Goal: Information Seeking & Learning: Learn about a topic

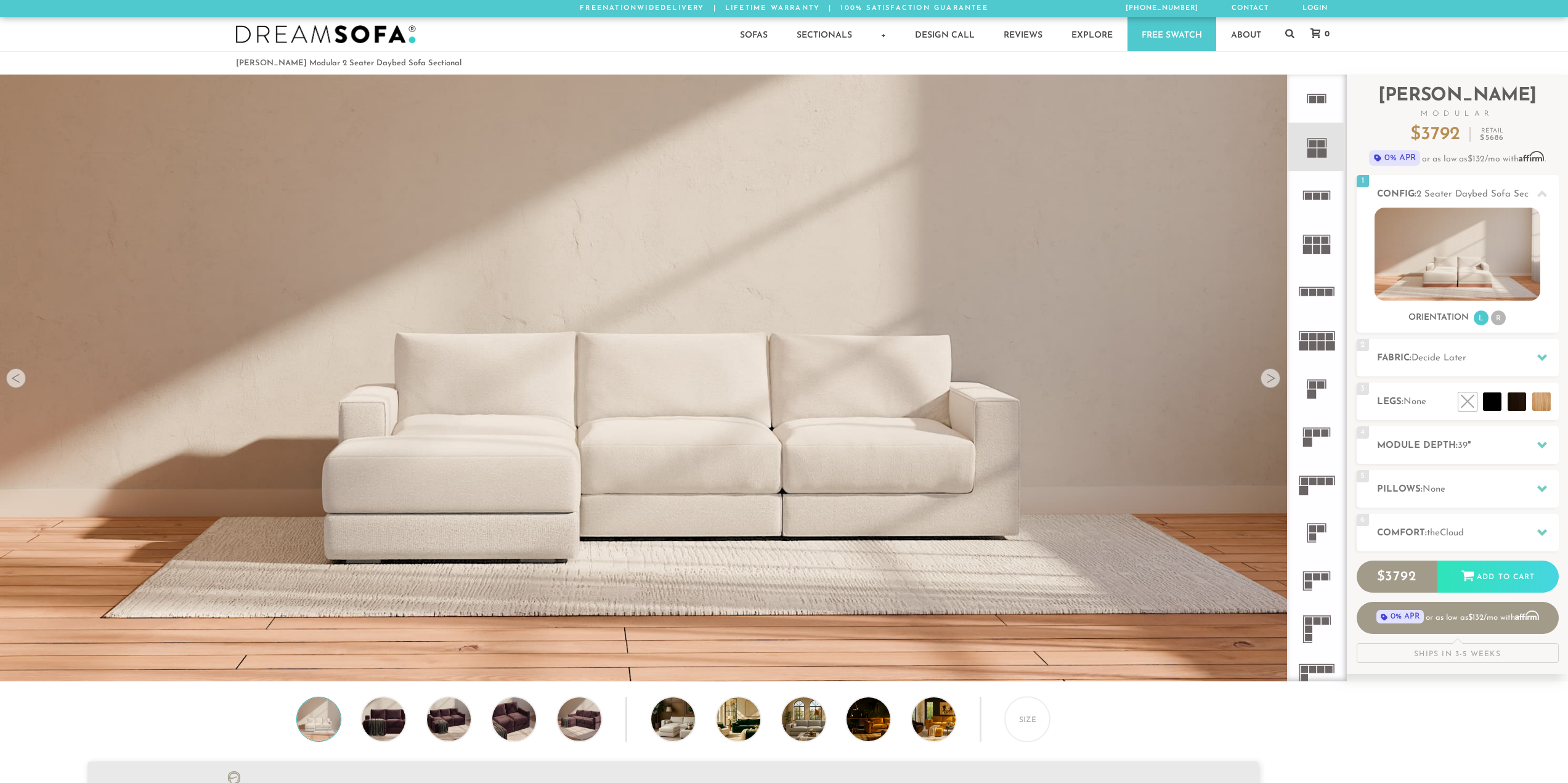
scroll to position [15728, 1559]
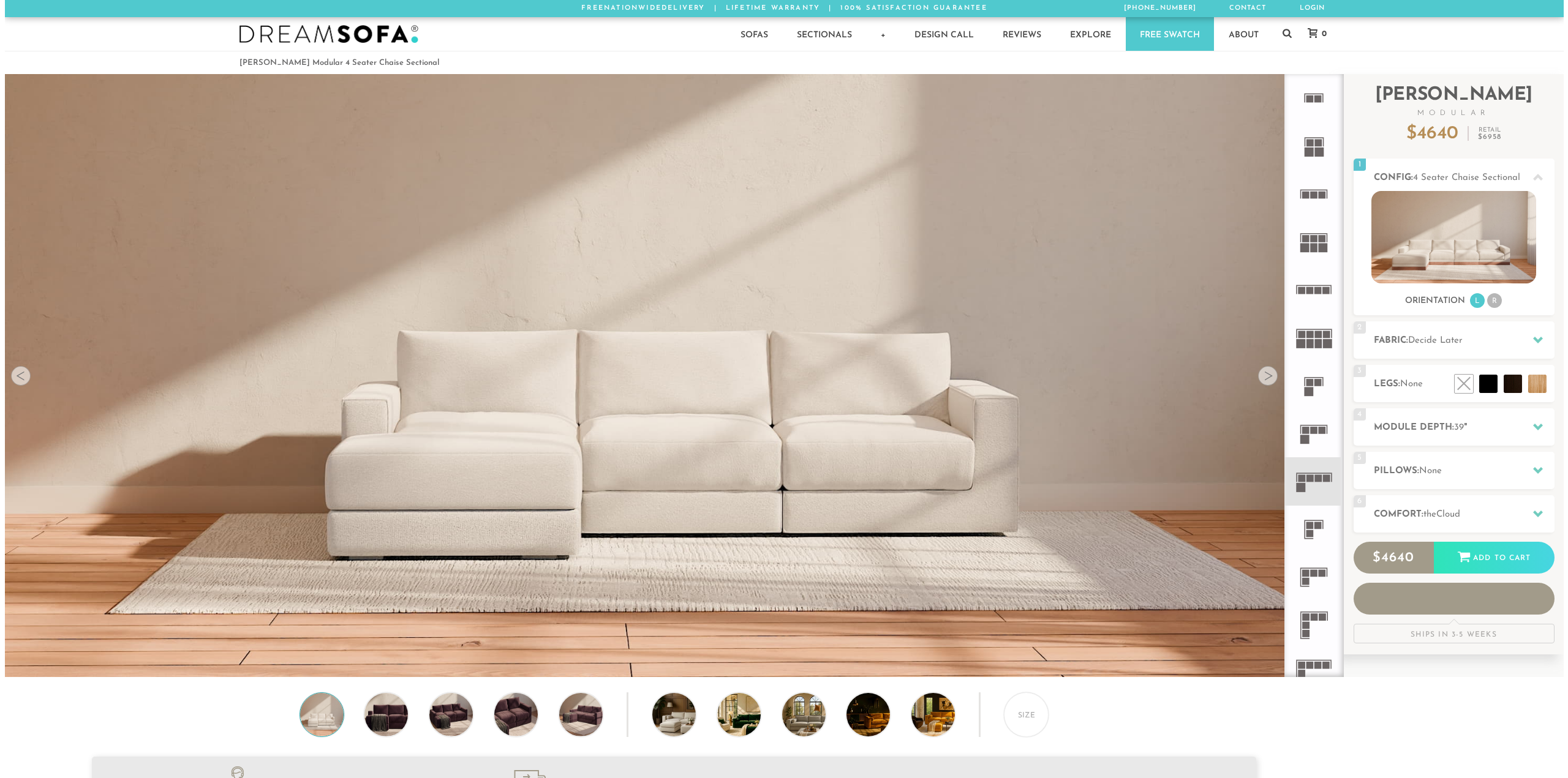
scroll to position [9, 9]
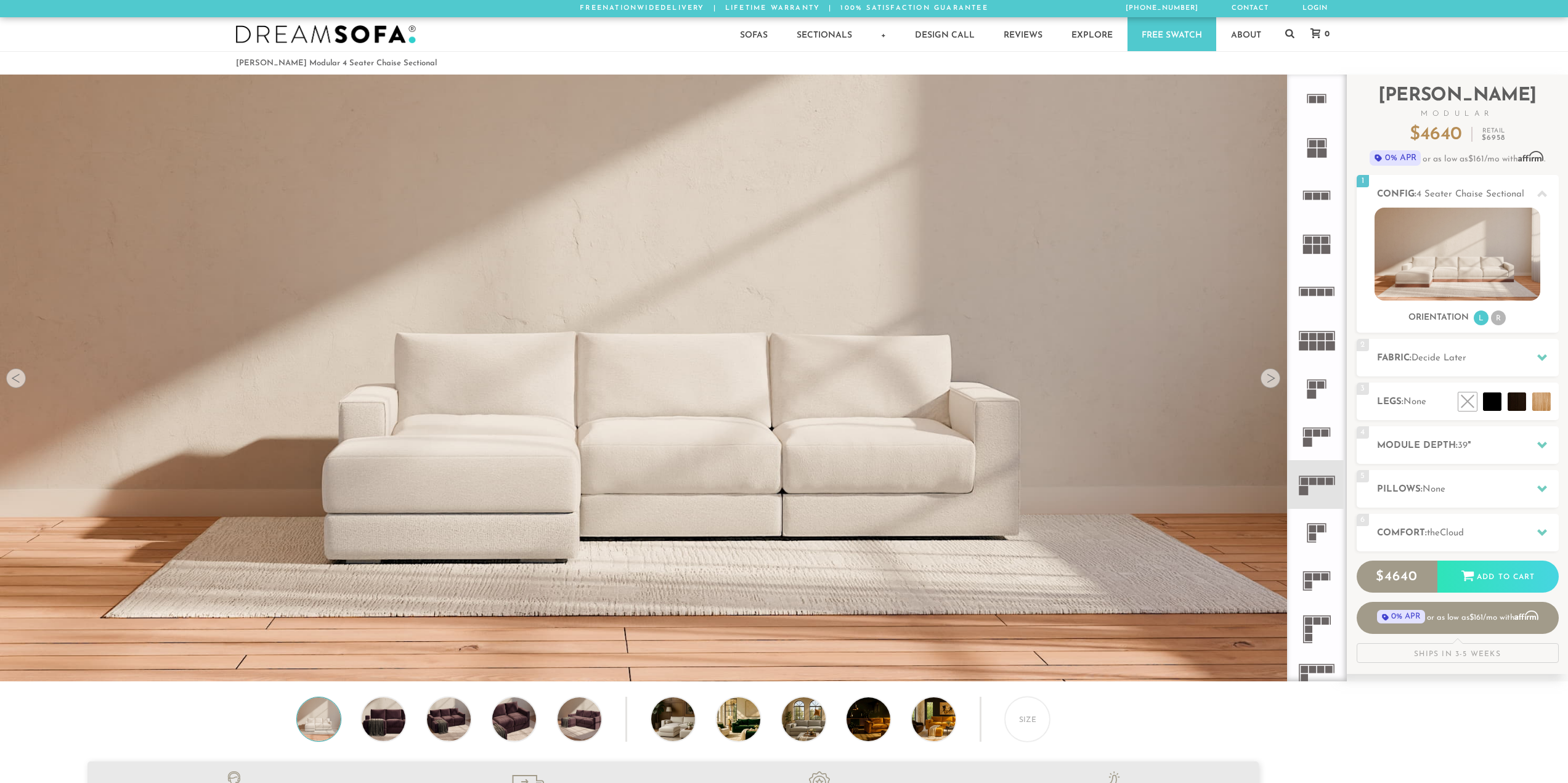
click at [1268, 383] on div at bounding box center [1270, 378] width 20 height 20
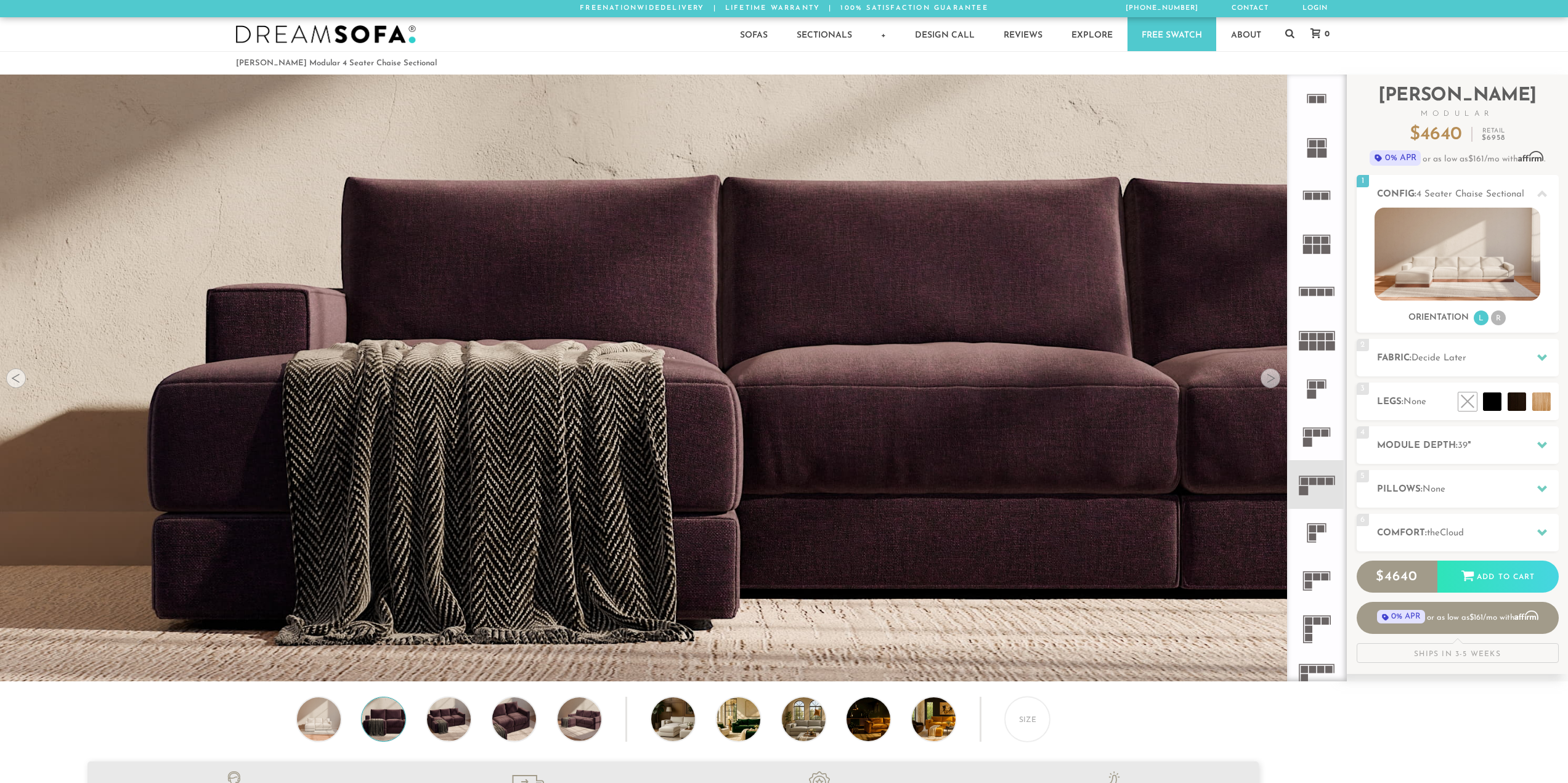
click at [1268, 383] on div at bounding box center [1270, 378] width 20 height 20
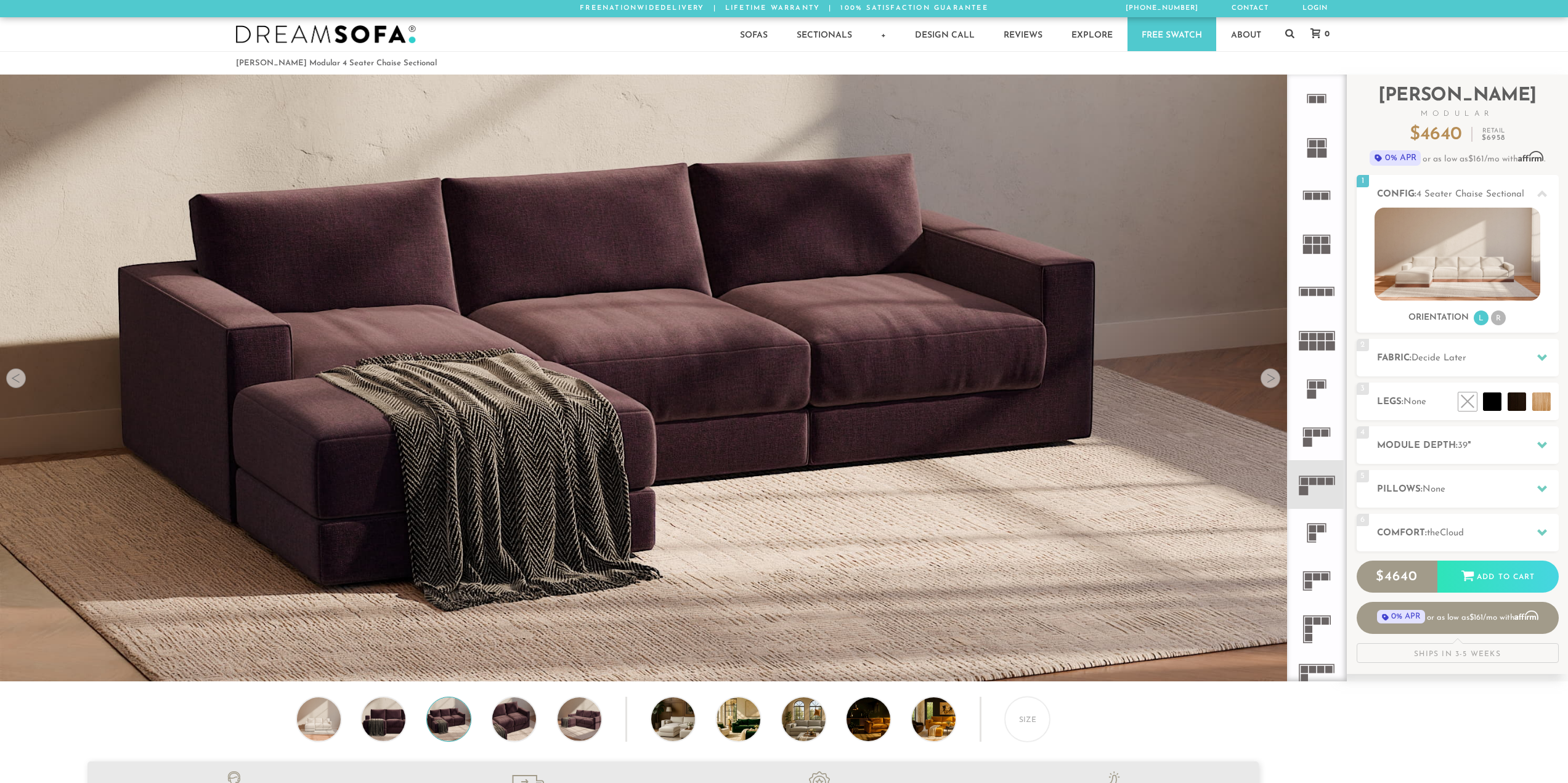
click at [1268, 383] on div at bounding box center [1270, 378] width 20 height 20
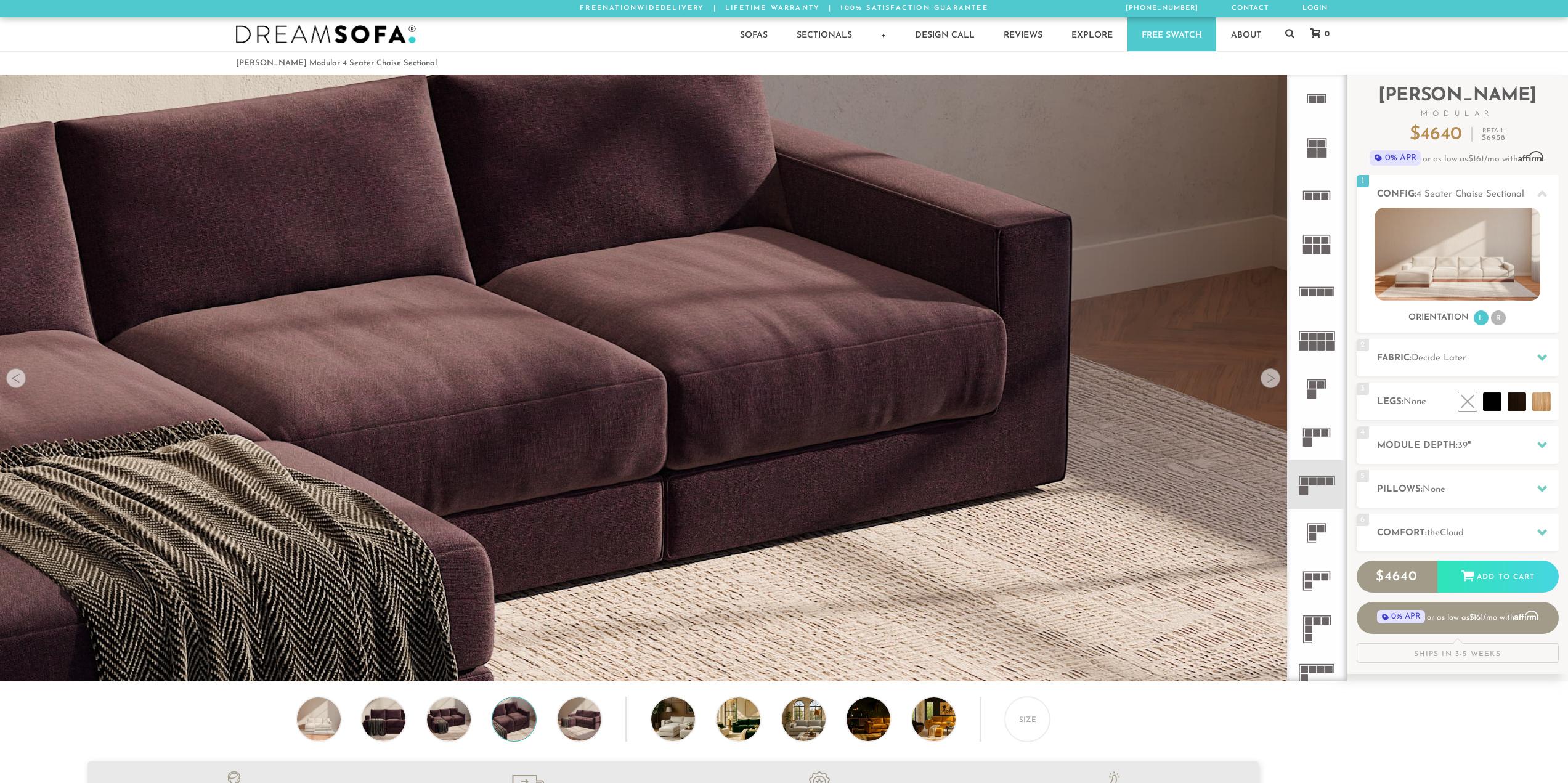
click at [1268, 383] on div at bounding box center [1270, 378] width 20 height 20
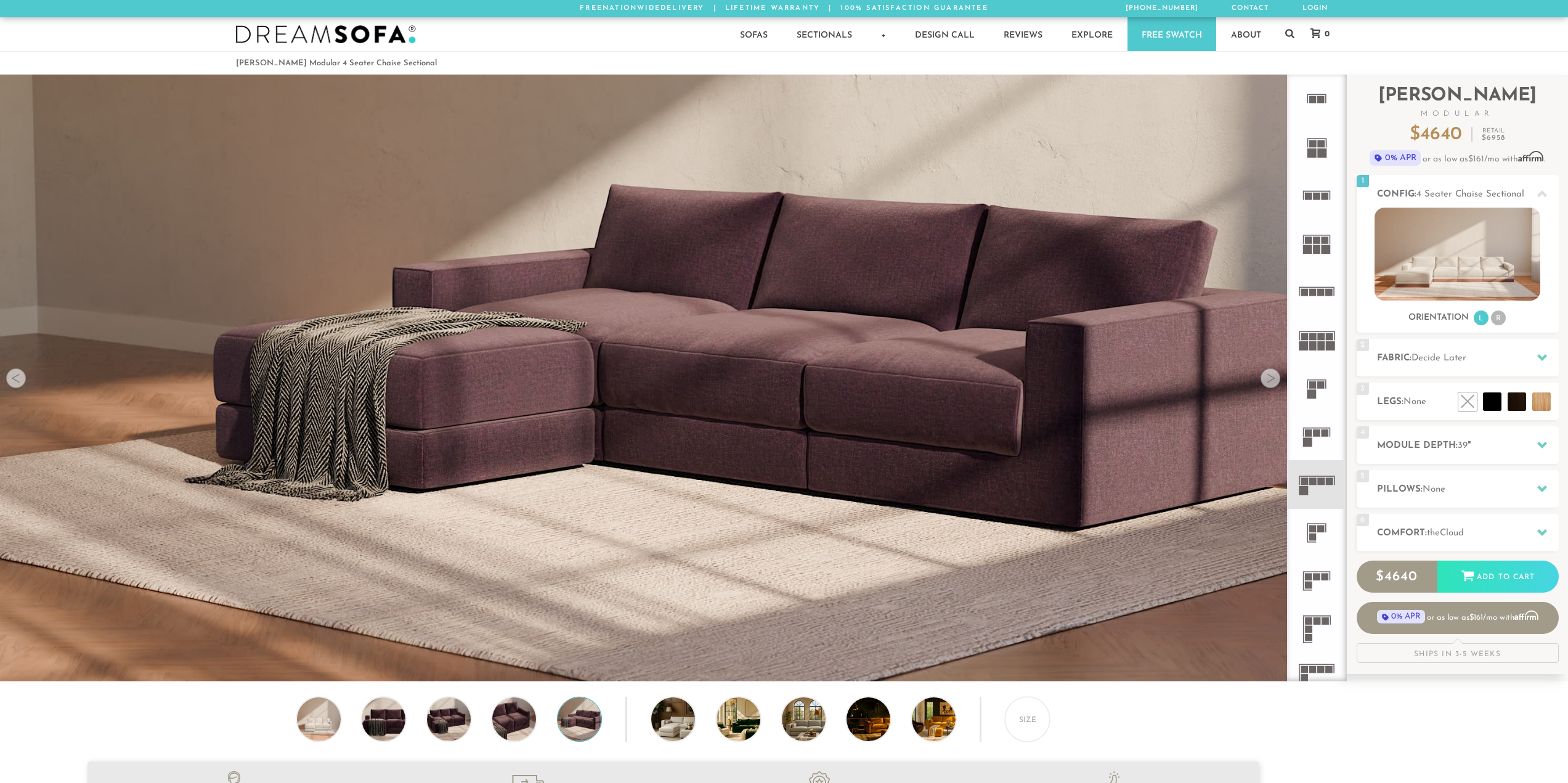
click at [1268, 383] on div at bounding box center [1270, 378] width 20 height 20
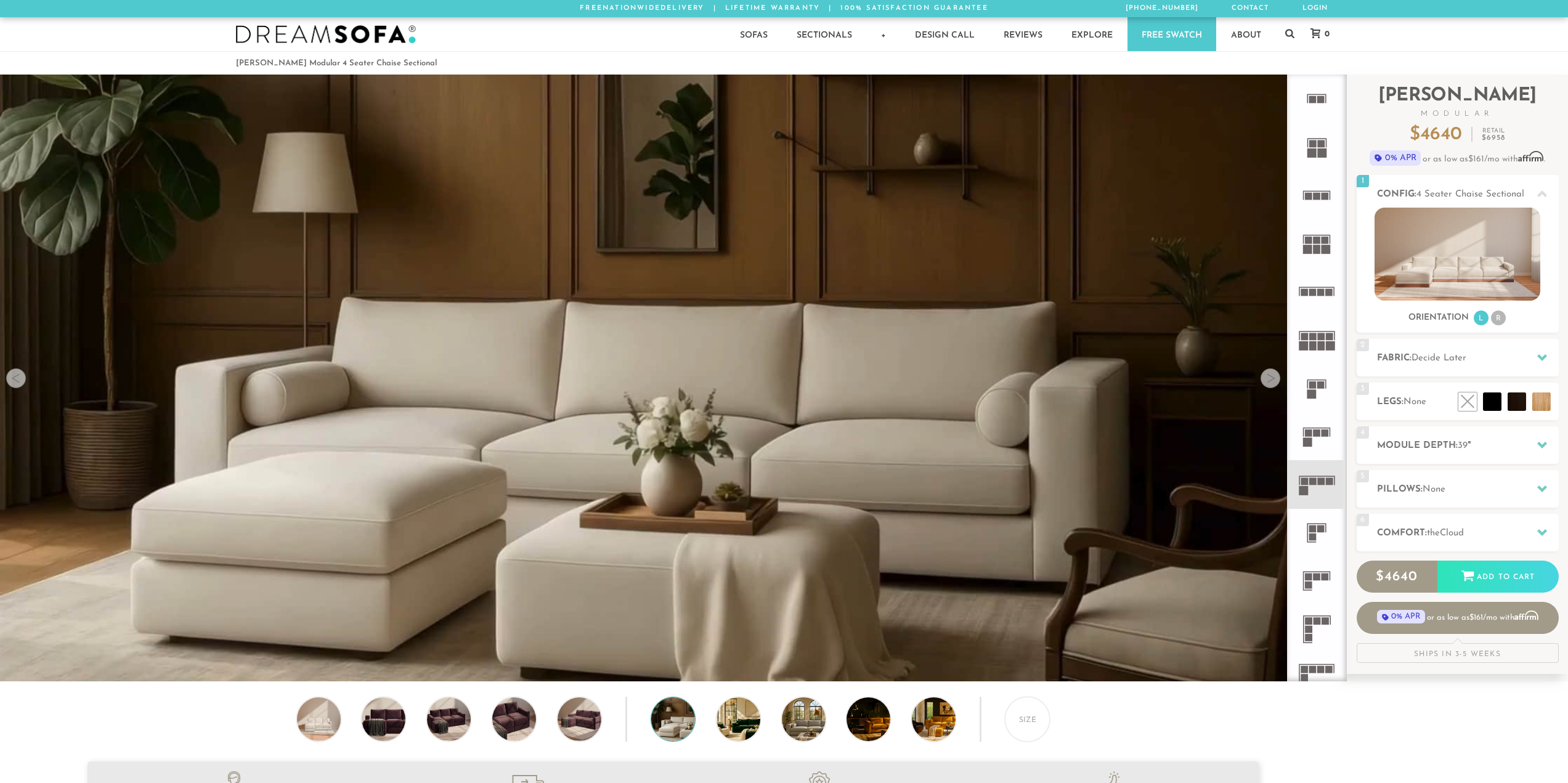
click at [1268, 383] on div at bounding box center [1270, 378] width 20 height 20
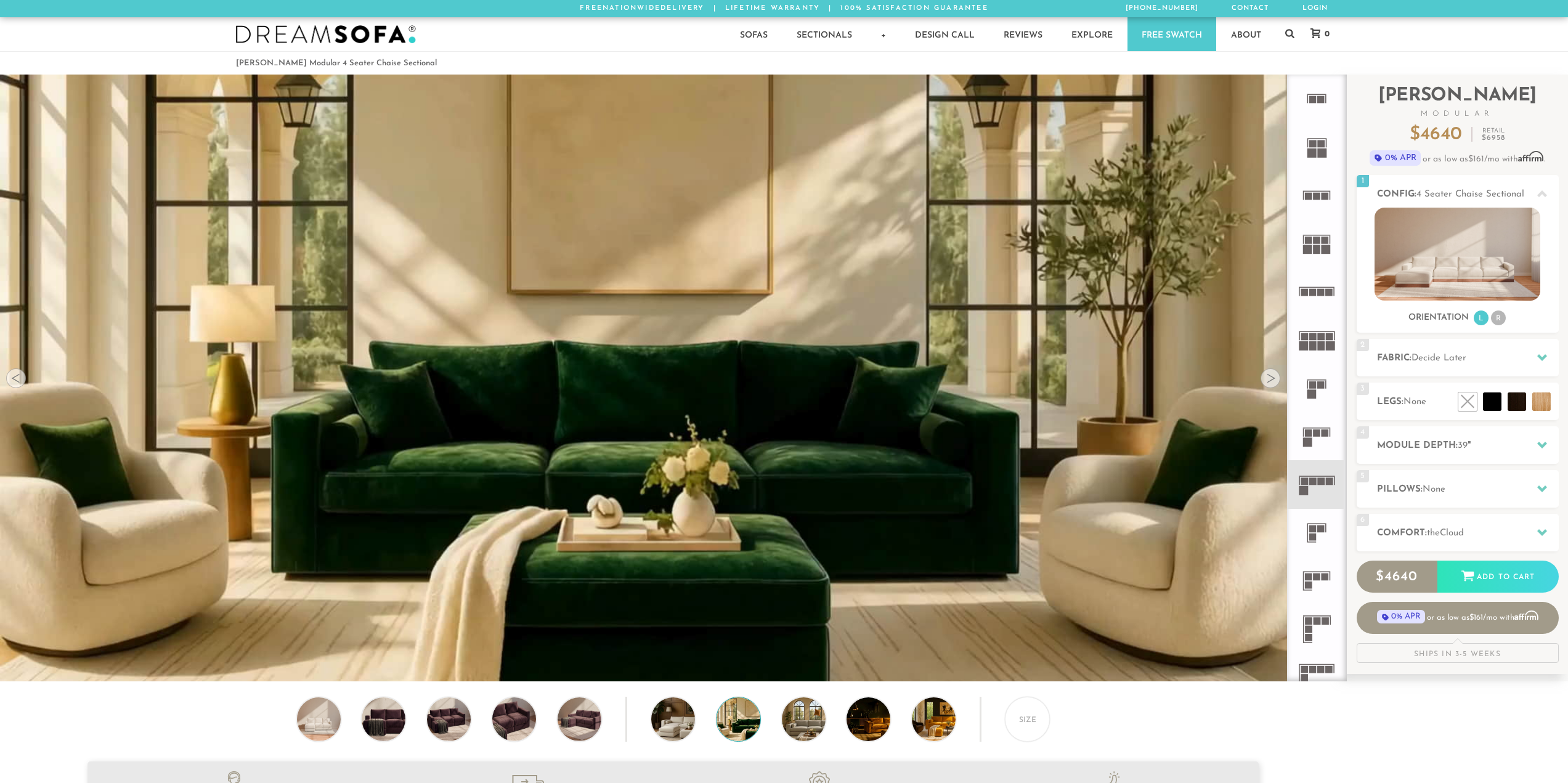
click at [1268, 383] on div at bounding box center [1270, 378] width 20 height 20
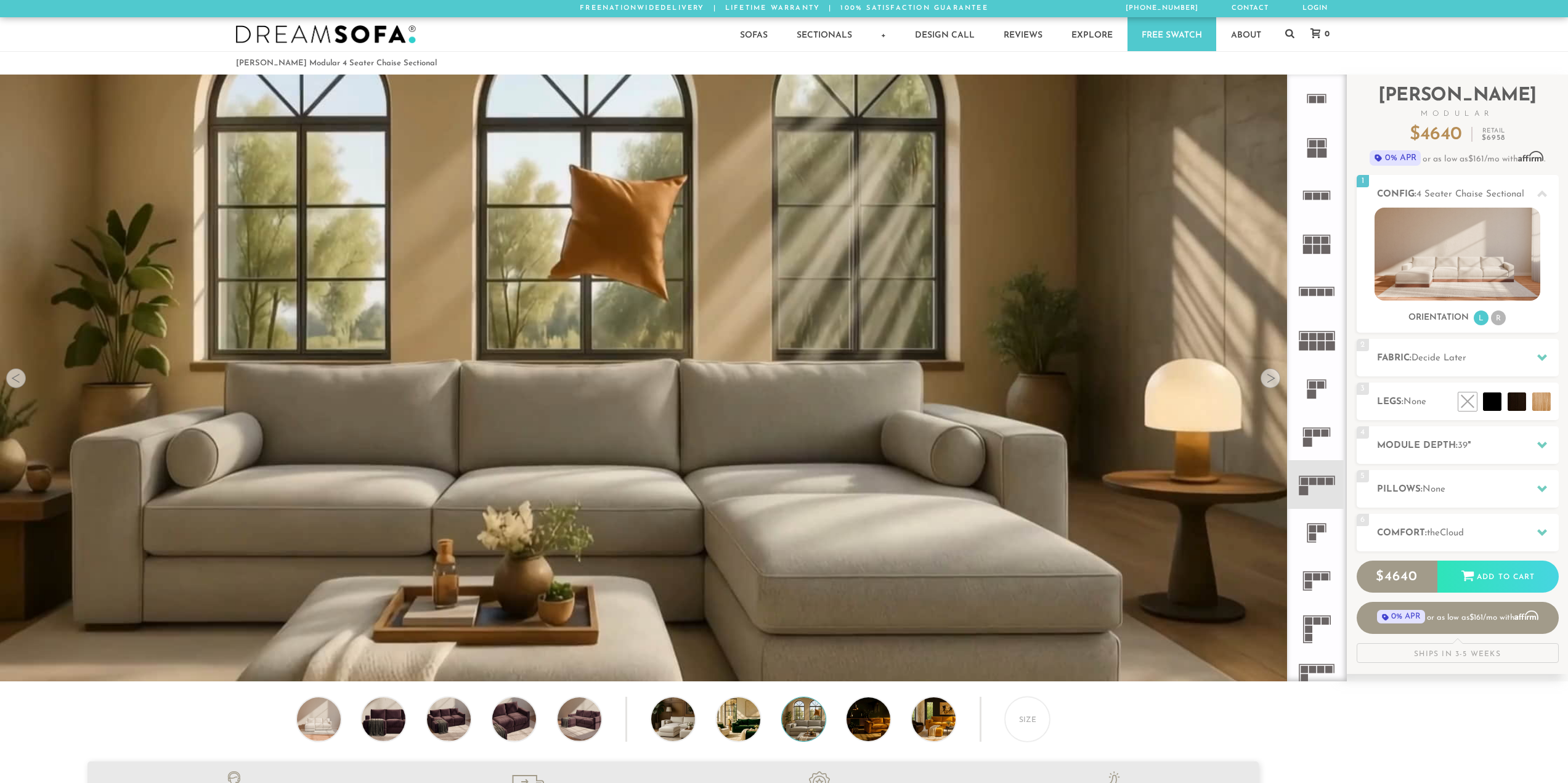
click at [1268, 383] on div at bounding box center [1270, 378] width 20 height 20
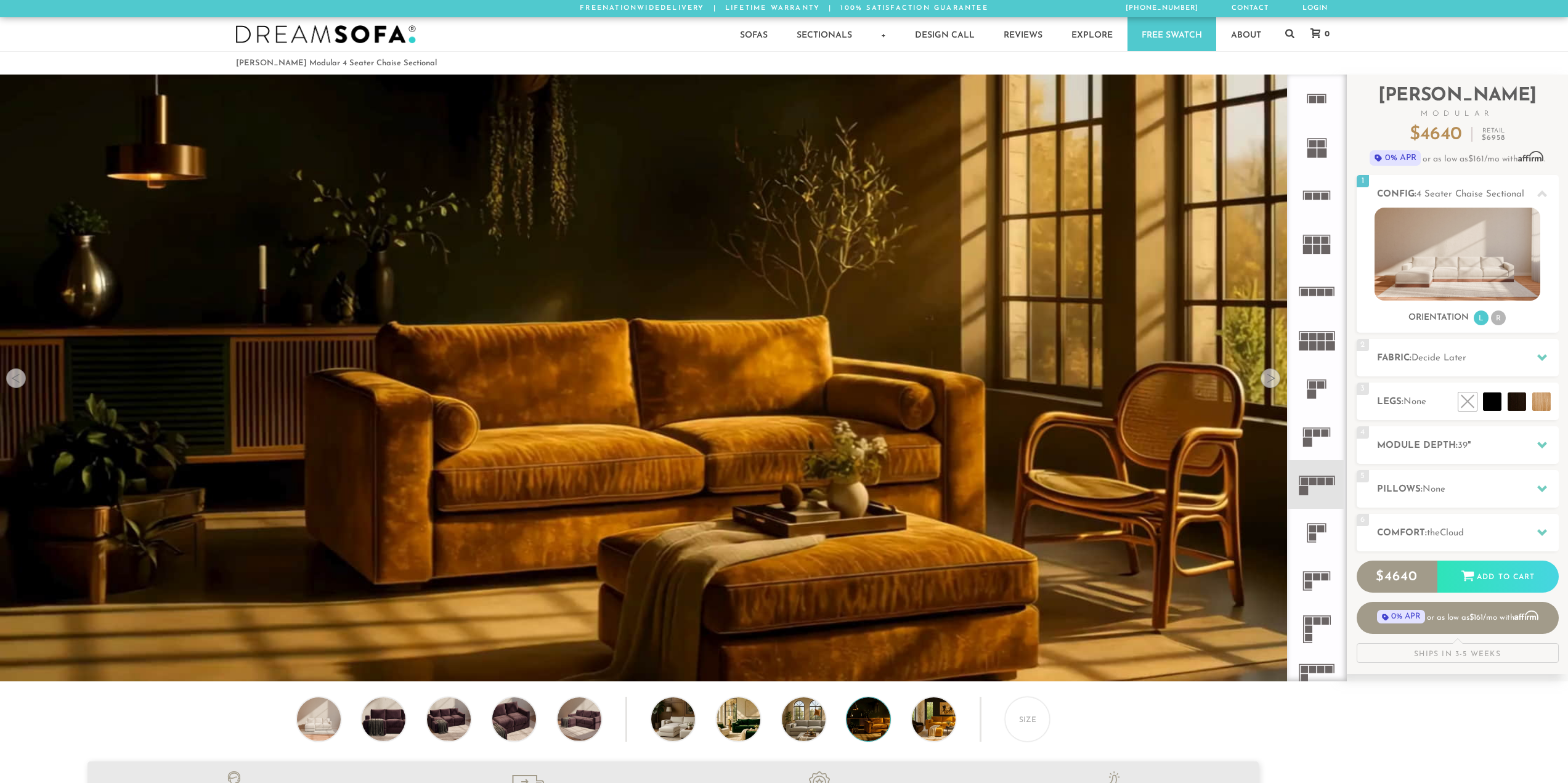
click at [1268, 383] on div at bounding box center [1270, 378] width 20 height 20
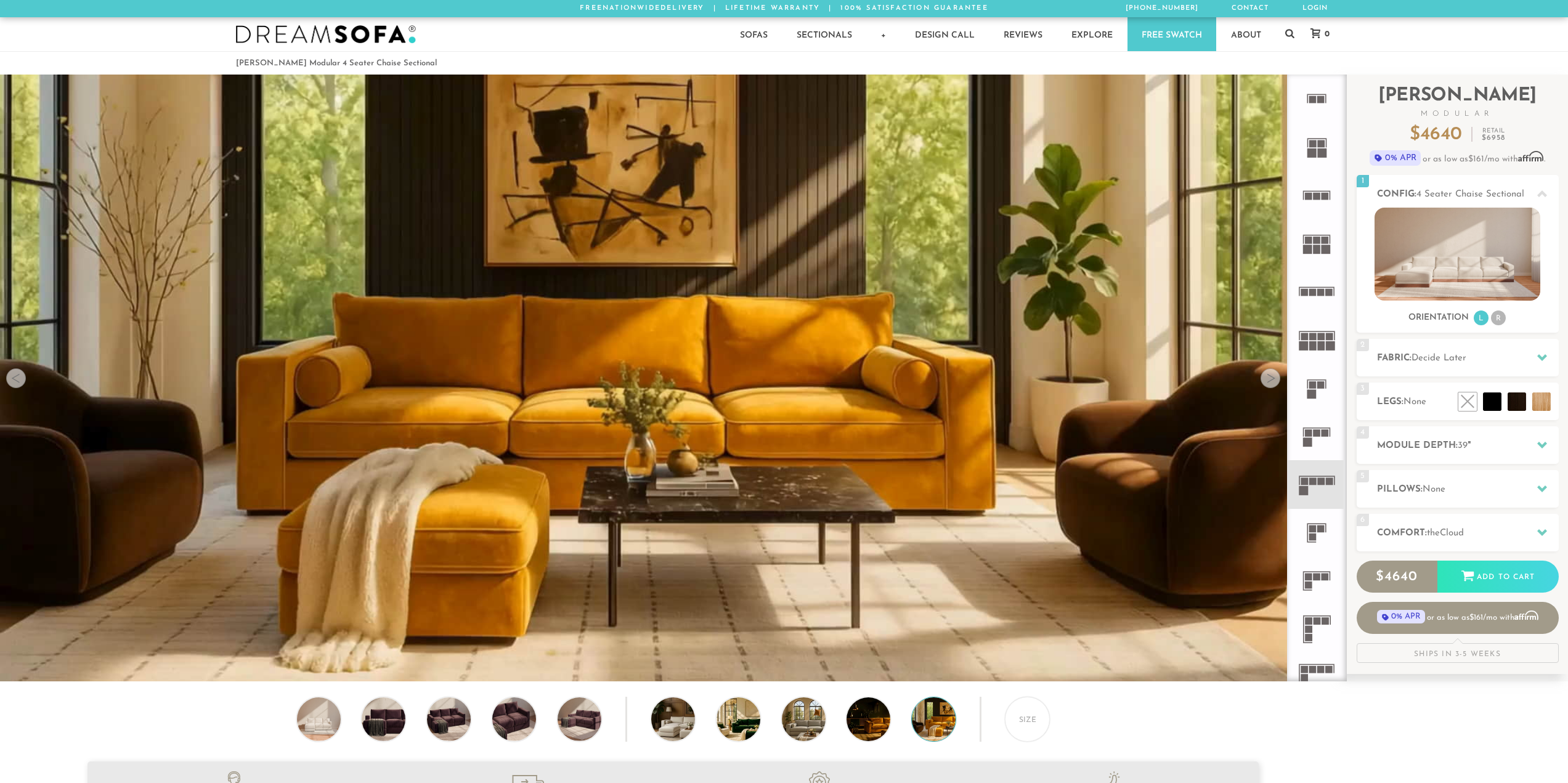
click at [1268, 383] on div at bounding box center [1270, 378] width 20 height 20
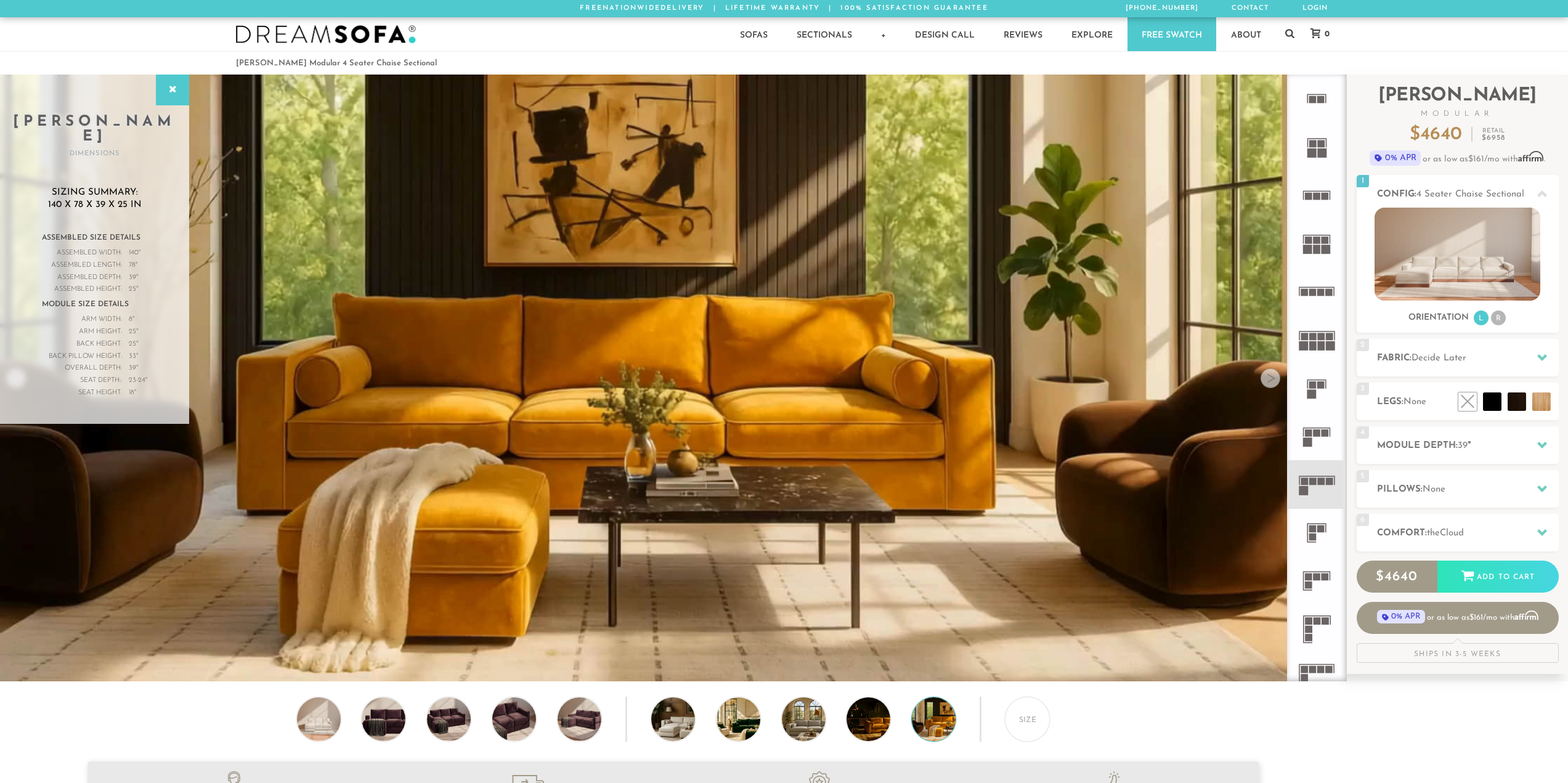
click at [1268, 383] on div at bounding box center [1270, 378] width 20 height 20
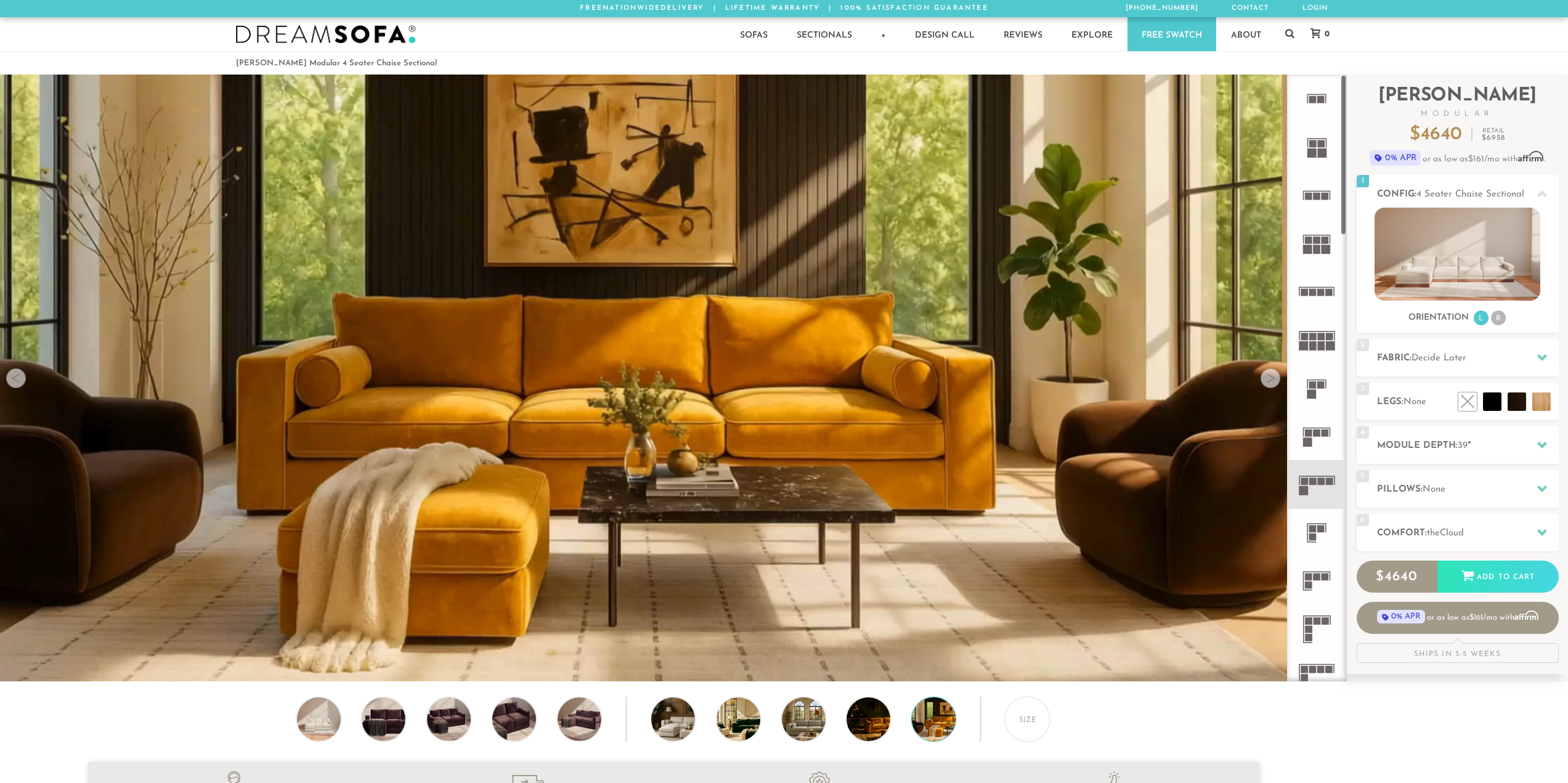
click at [1281, 382] on video at bounding box center [673, 345] width 1347 height 757
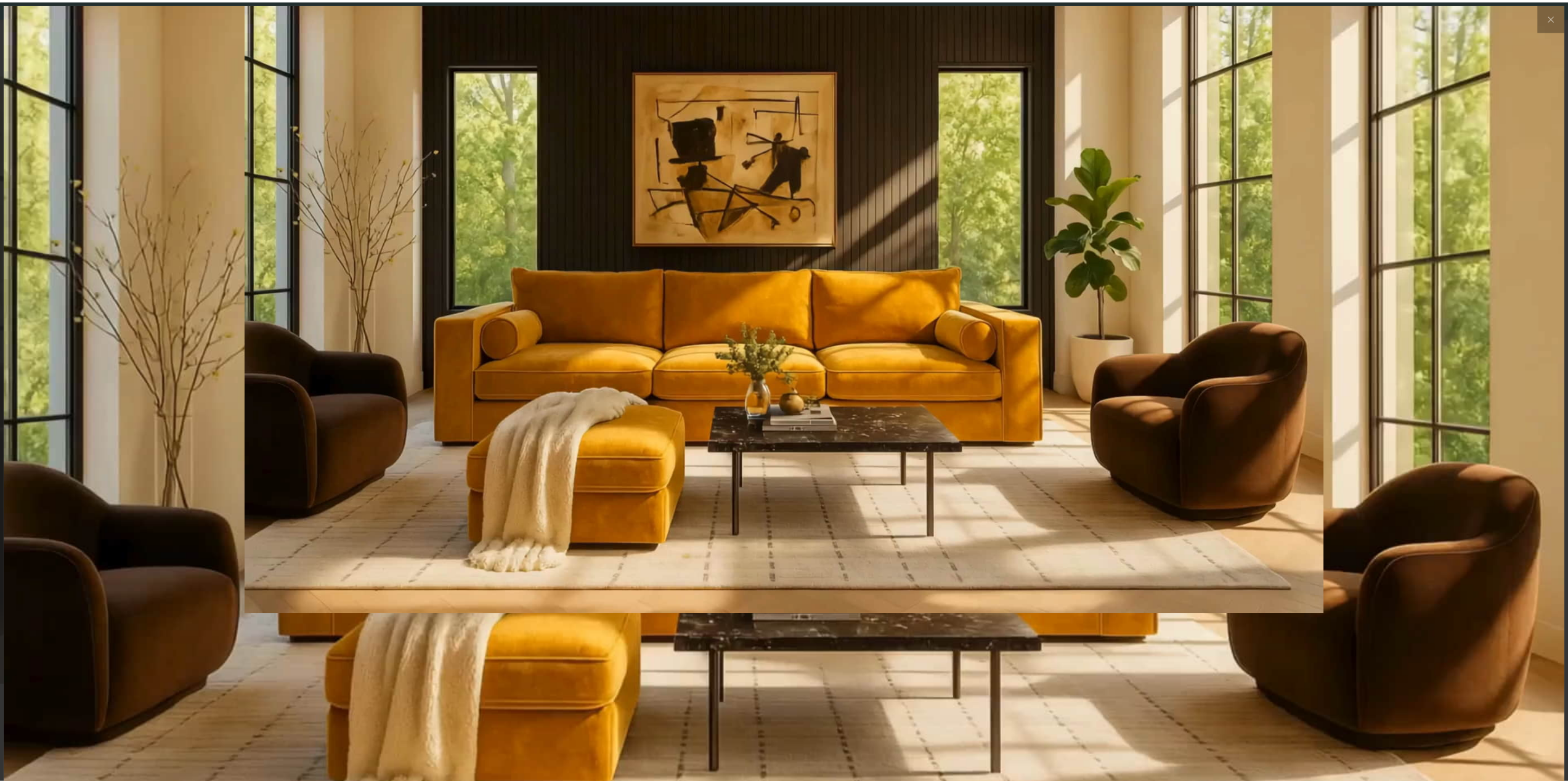
scroll to position [15746, 1568]
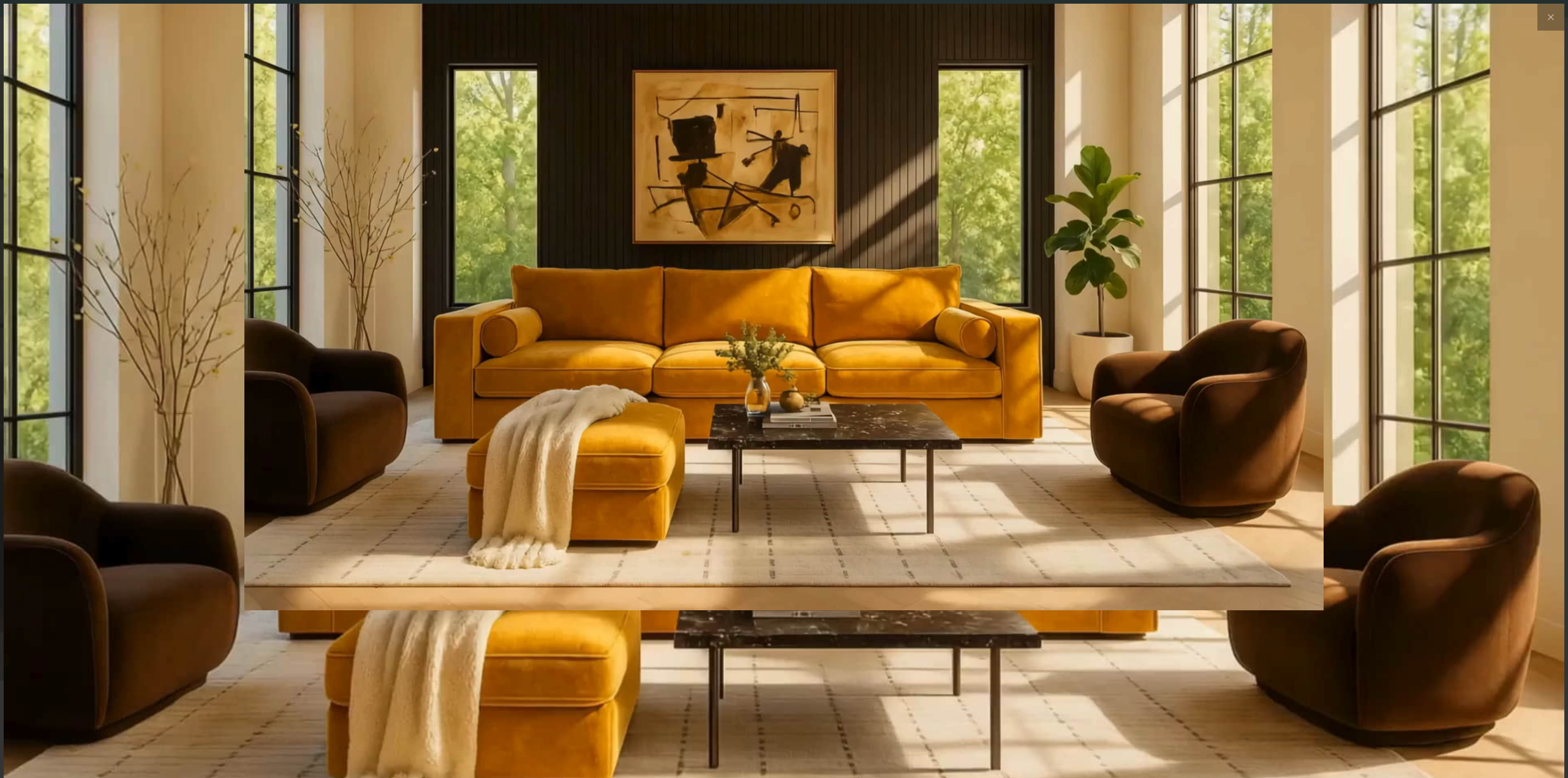
click at [1263, 377] on img at bounding box center [784, 264] width 1561 height 520
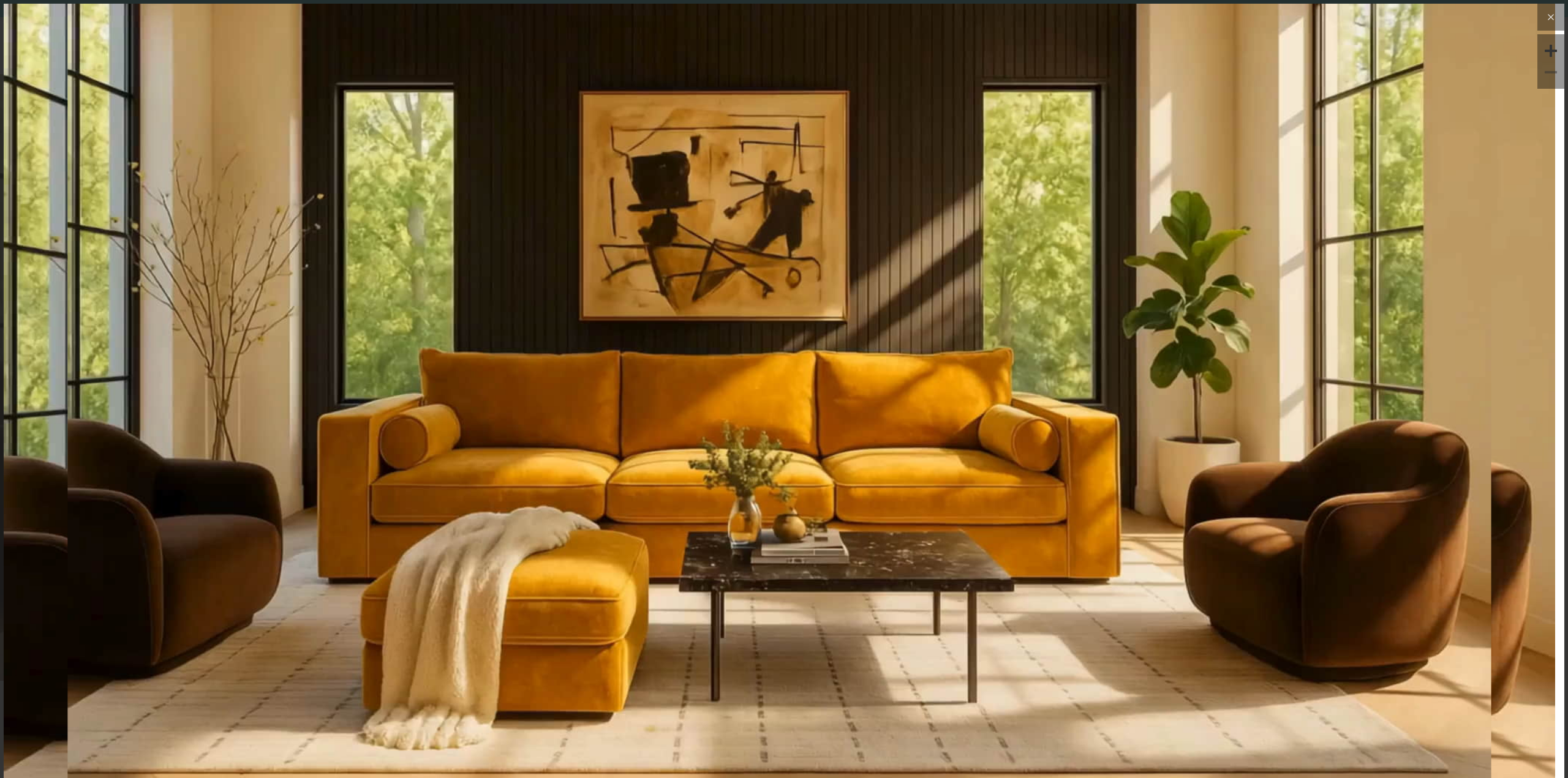
click at [1543, 14] on icon at bounding box center [1551, 17] width 15 height 15
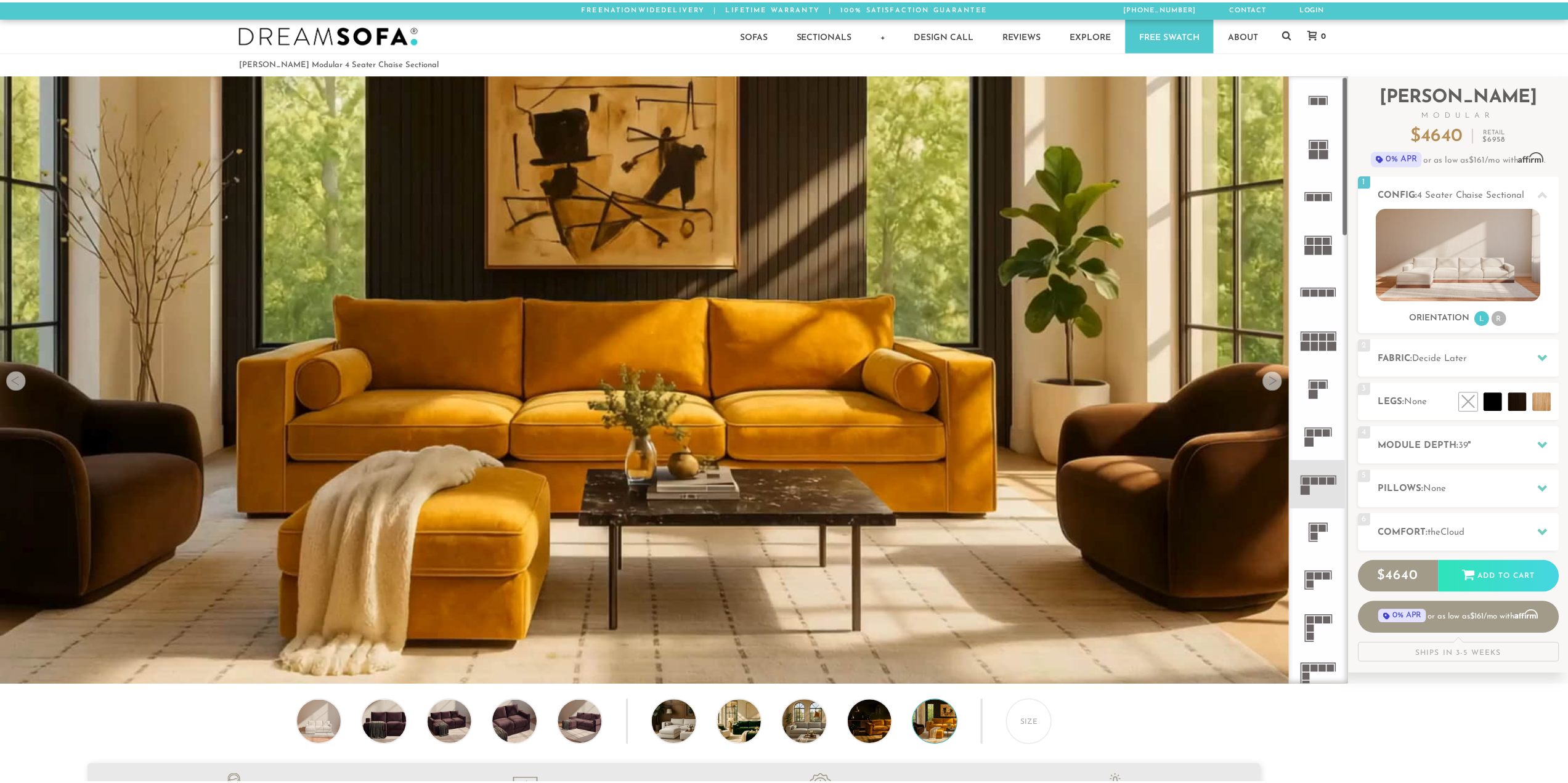
scroll to position [15728, 1559]
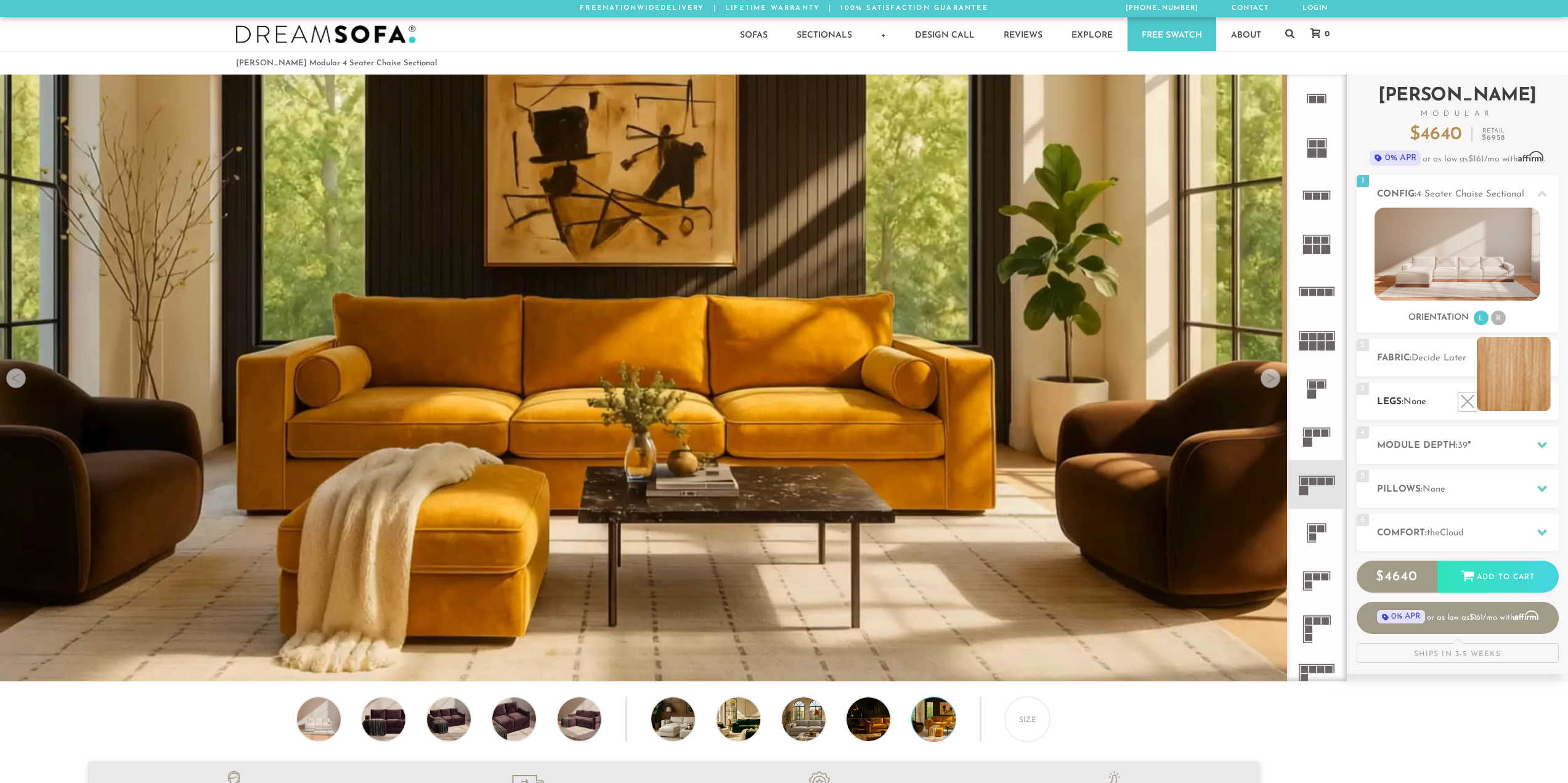
click at [1538, 394] on li at bounding box center [1514, 374] width 74 height 74
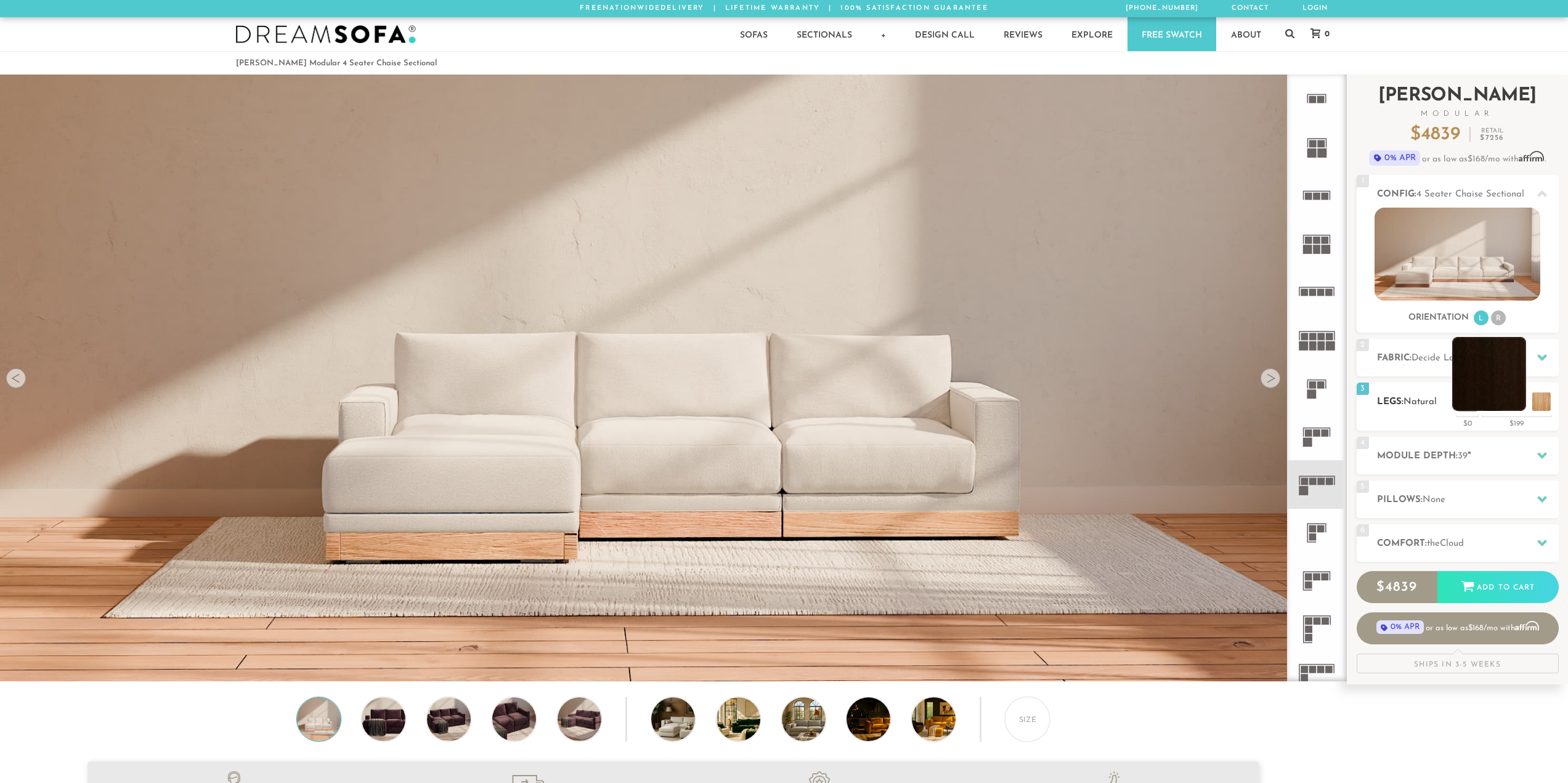
click at [1515, 402] on li at bounding box center [1489, 374] width 74 height 74
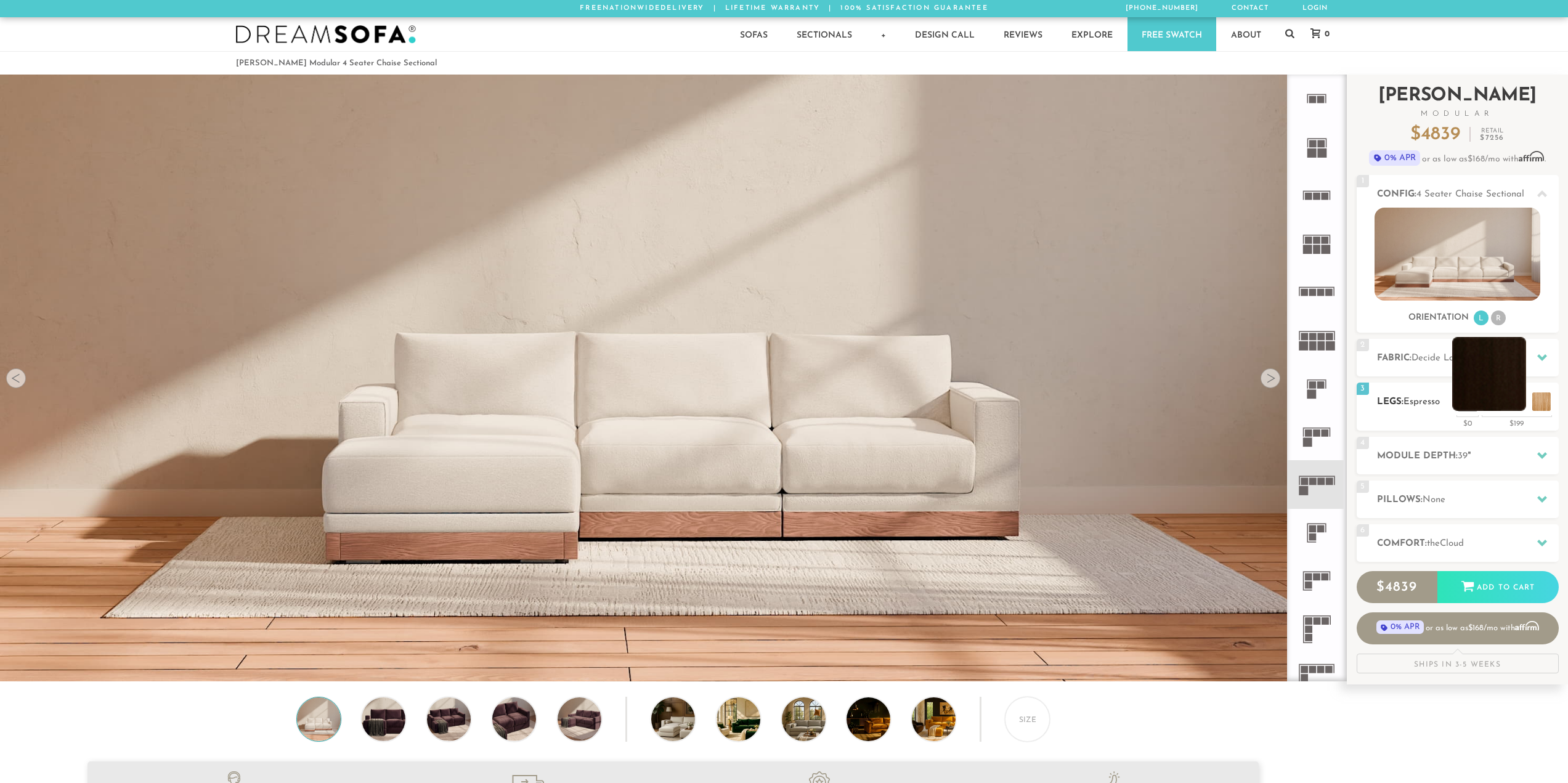
click at [1481, 398] on li at bounding box center [1489, 374] width 74 height 74
click at [1474, 394] on li at bounding box center [1489, 374] width 74 height 74
click at [1488, 401] on li at bounding box center [1464, 374] width 74 height 74
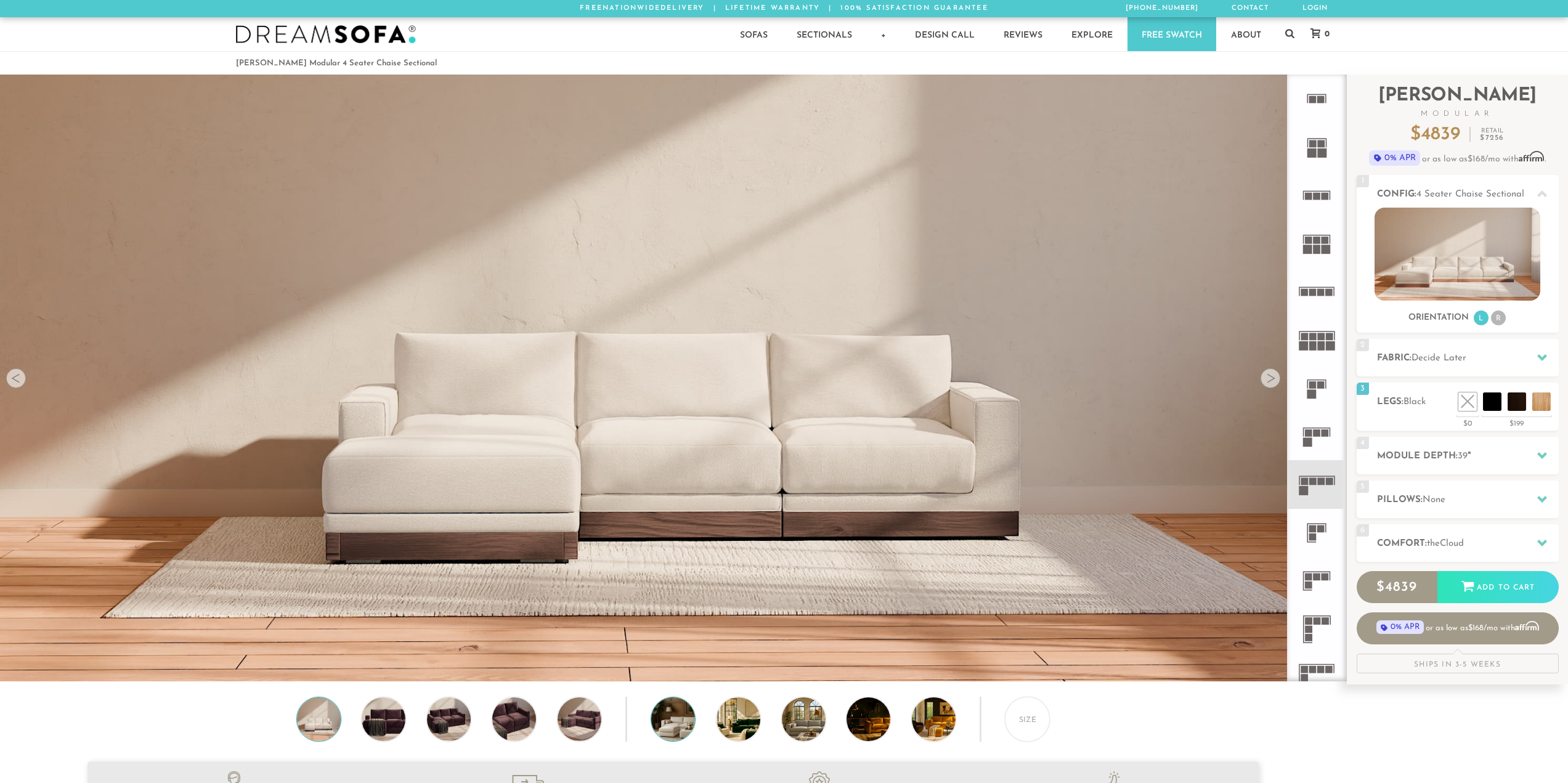
click at [664, 717] on img at bounding box center [690, 719] width 77 height 44
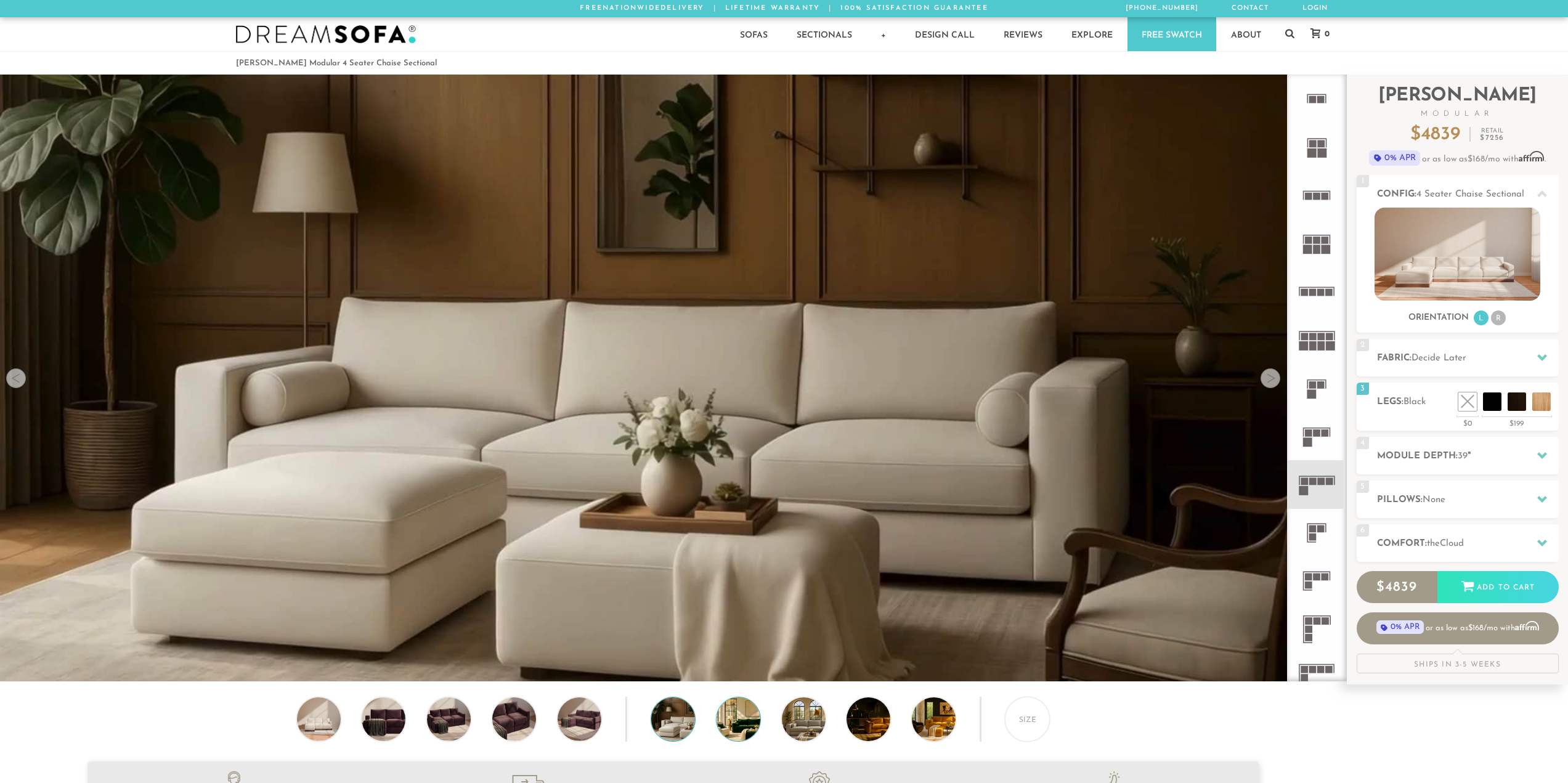
click at [734, 724] on img at bounding box center [755, 719] width 77 height 44
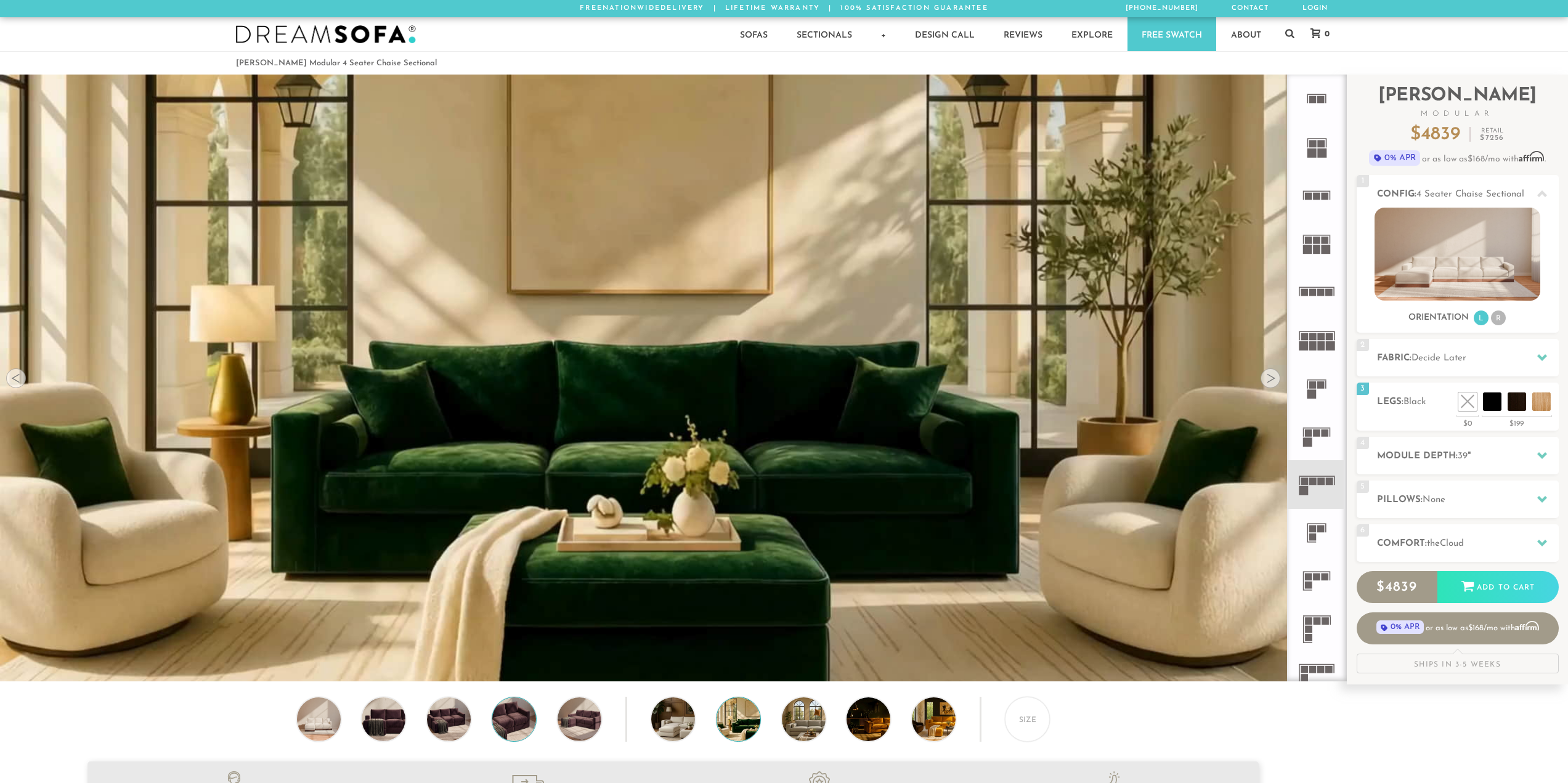
click at [526, 740] on img at bounding box center [515, 719] width 53 height 44
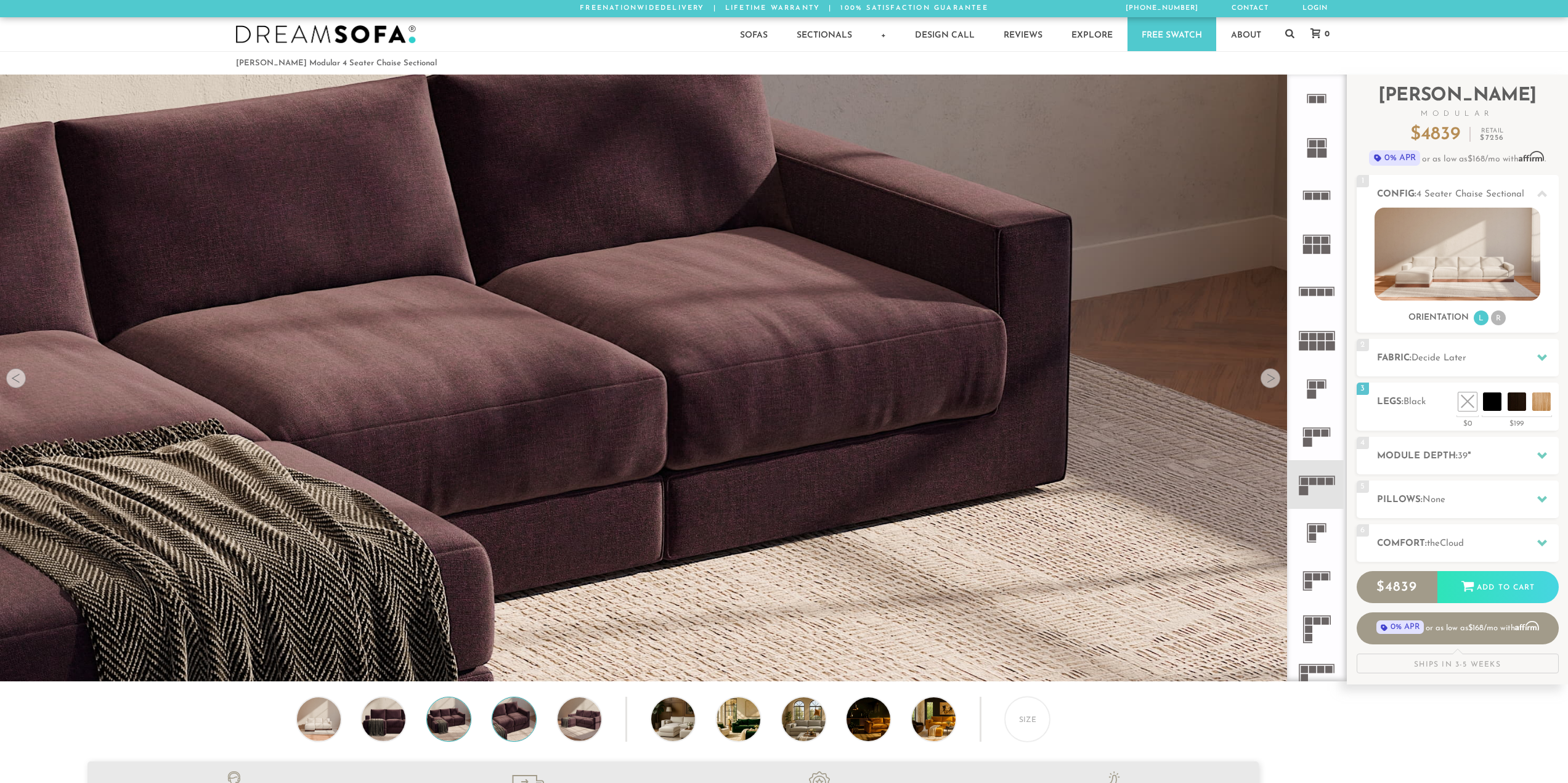
click at [430, 735] on img at bounding box center [449, 719] width 53 height 44
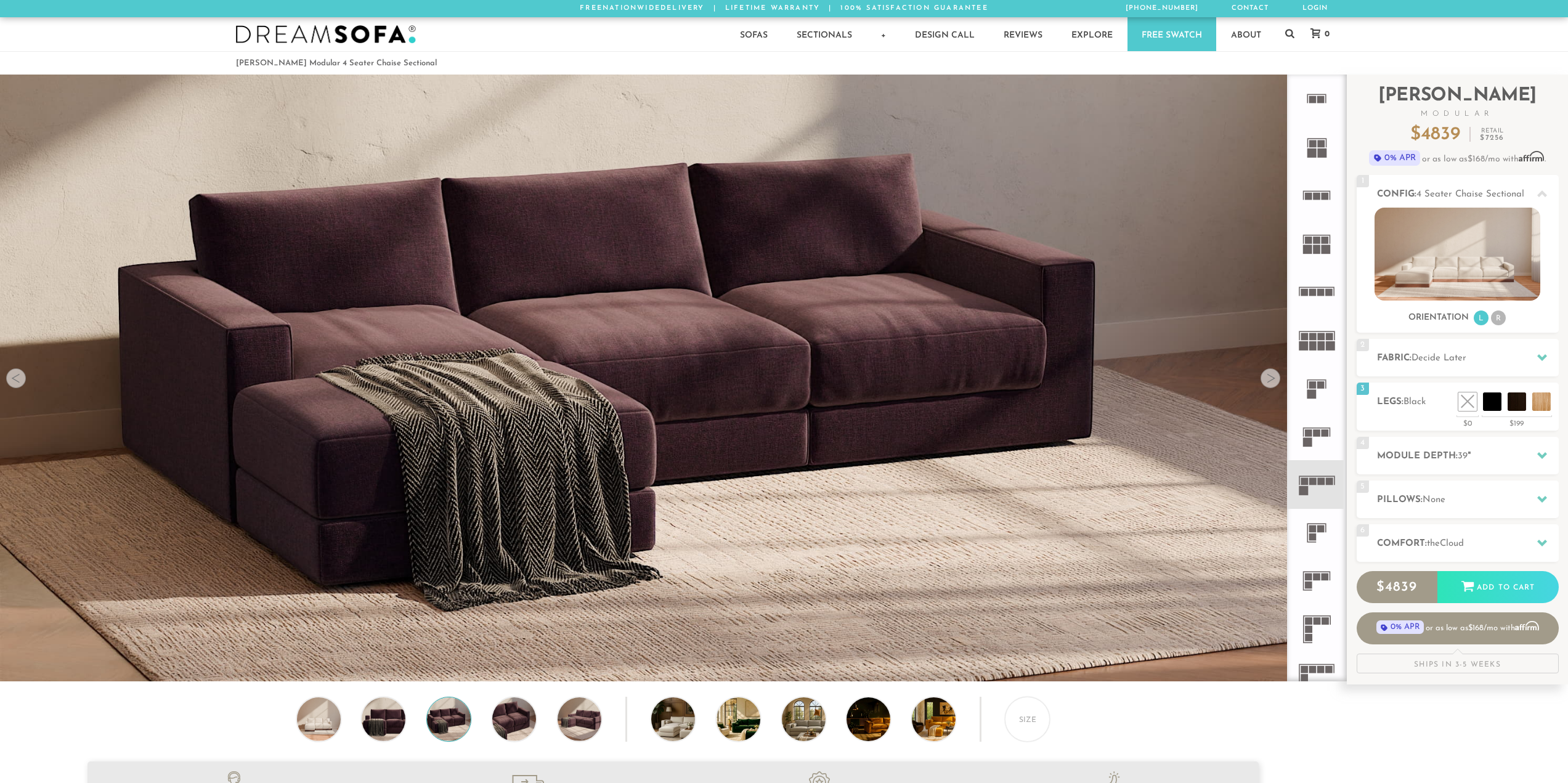
click at [357, 740] on div "Size" at bounding box center [673, 722] width 1347 height 51
click at [330, 728] on img at bounding box center [319, 719] width 53 height 44
